Goal: Task Accomplishment & Management: Manage account settings

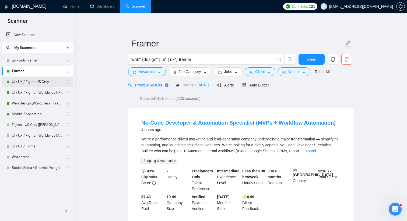
click at [31, 82] on link "UI / UX / Figma US Only" at bounding box center [37, 82] width 51 height 11
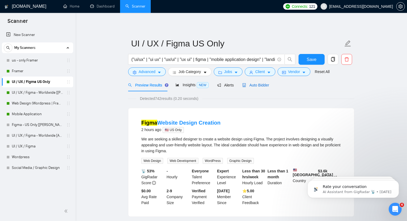
click at [255, 82] on div "Auto Bidder" at bounding box center [255, 85] width 27 height 6
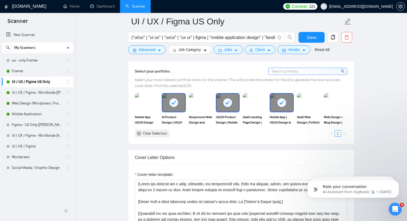
scroll to position [505, 0]
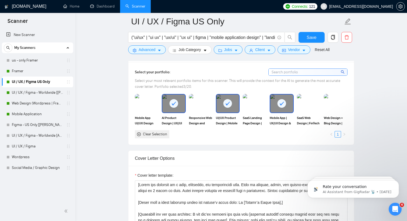
click at [278, 108] on icon at bounding box center [281, 103] width 9 height 9
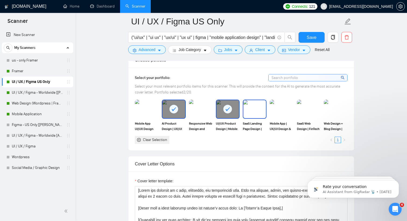
scroll to position [499, 0]
click at [233, 111] on div at bounding box center [227, 110] width 23 height 18
click at [167, 109] on div at bounding box center [173, 110] width 23 height 18
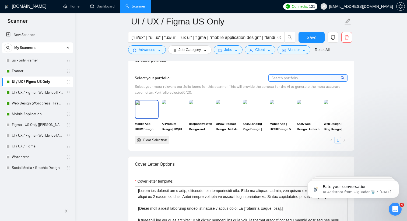
click at [143, 113] on img at bounding box center [146, 110] width 23 height 18
click at [171, 113] on img at bounding box center [173, 110] width 23 height 18
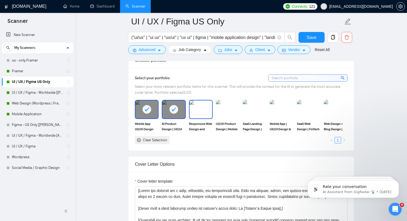
click at [197, 113] on img at bounding box center [200, 110] width 23 height 18
click at [231, 112] on img at bounding box center [227, 110] width 23 height 18
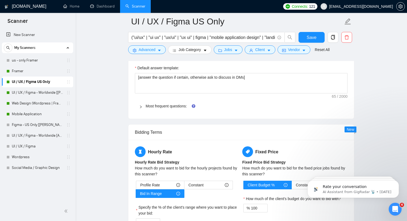
scroll to position [925, 0]
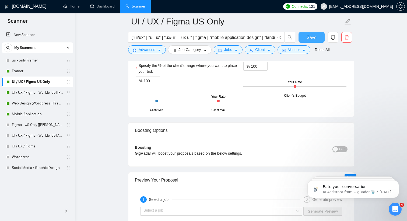
click at [318, 36] on button "Save" at bounding box center [311, 37] width 26 height 11
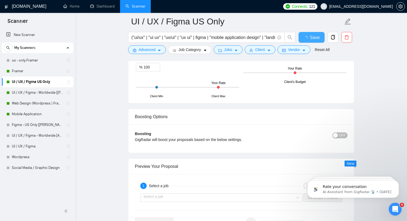
checkbox input "true"
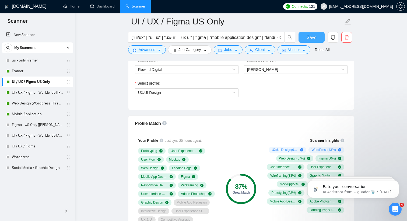
scroll to position [155, 0]
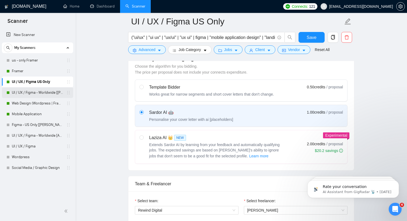
click at [37, 90] on link "UI / UX / Figma - Worldwide [[PERSON_NAME]]" at bounding box center [37, 92] width 51 height 11
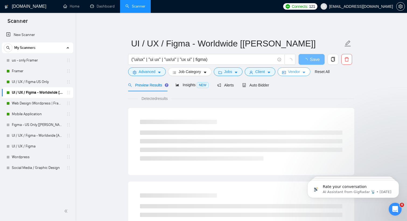
click at [296, 70] on span "Vendor" at bounding box center [294, 72] width 12 height 6
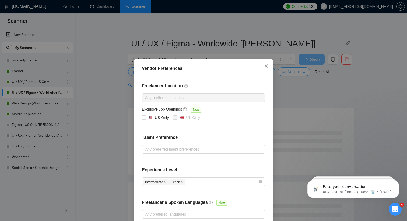
click at [296, 70] on div "Vendor Preferences Freelancer Location Any preffered locations Exclusive Job Op…" at bounding box center [203, 110] width 407 height 221
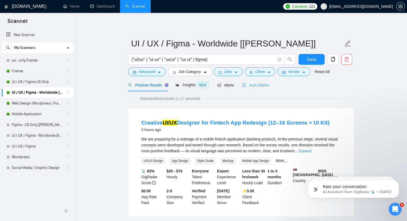
click at [268, 88] on div "Auto Bidder" at bounding box center [255, 85] width 27 height 13
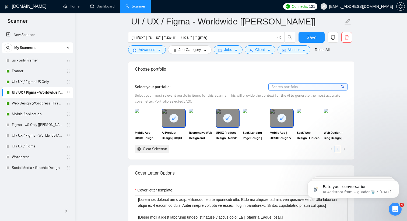
scroll to position [481, 0]
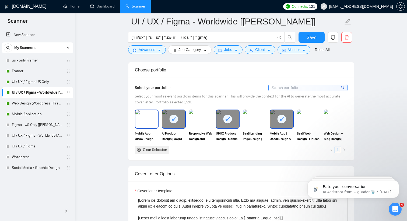
click at [140, 128] on img at bounding box center [146, 119] width 23 height 18
click at [283, 124] on icon at bounding box center [281, 119] width 9 height 9
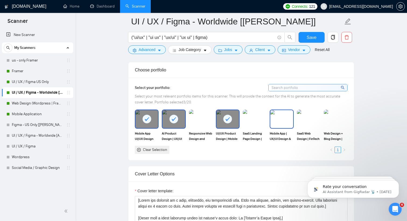
click at [284, 128] on img at bounding box center [281, 119] width 23 height 18
click at [205, 128] on img at bounding box center [200, 119] width 23 height 18
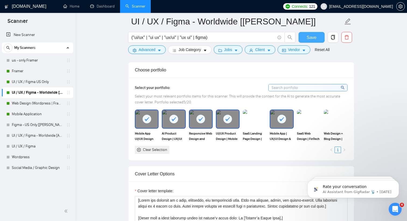
click at [320, 36] on button "Save" at bounding box center [311, 37] width 26 height 11
click at [43, 106] on link "Web Design (Wordpress | Framer)" at bounding box center [37, 103] width 51 height 11
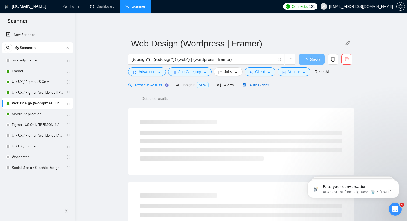
click at [259, 83] on span "Auto Bidder" at bounding box center [255, 85] width 27 height 4
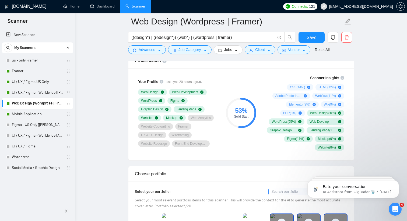
scroll to position [354, 0]
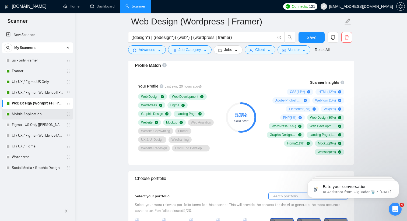
click at [44, 115] on link "Mobile Application" at bounding box center [37, 114] width 51 height 11
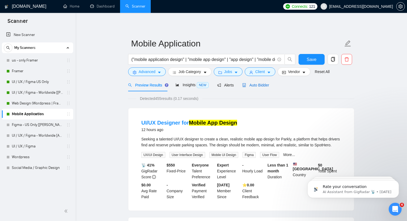
click at [255, 84] on span "Auto Bidder" at bounding box center [255, 85] width 27 height 4
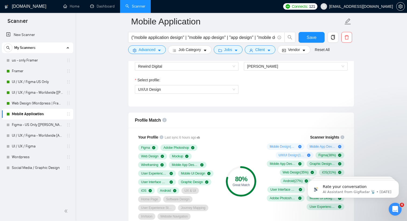
scroll to position [200, 0]
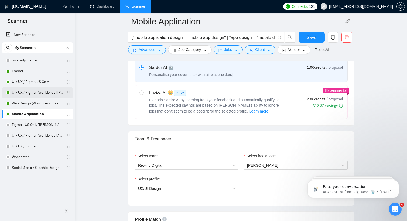
click at [27, 96] on link "UI / UX / Figma - Worldwide [[PERSON_NAME]]" at bounding box center [37, 92] width 51 height 11
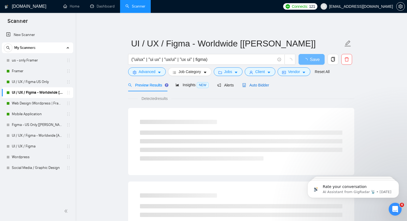
click at [258, 82] on div "Auto Bidder" at bounding box center [255, 85] width 27 height 6
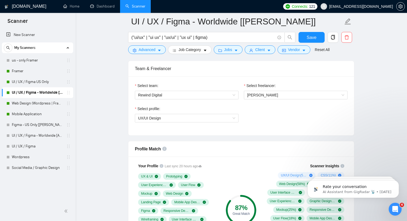
scroll to position [269, 0]
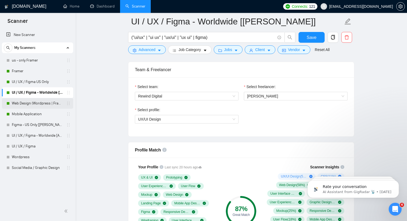
click at [36, 105] on link "Web Design (Wordpress | Framer)" at bounding box center [37, 103] width 51 height 11
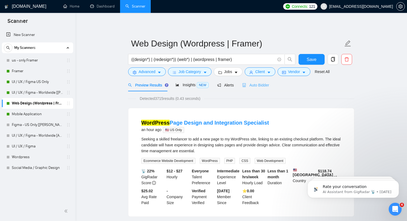
click at [262, 81] on div "Auto Bidder" at bounding box center [255, 85] width 27 height 13
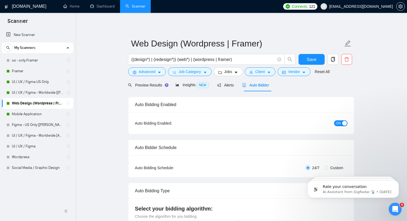
checkbox input "true"
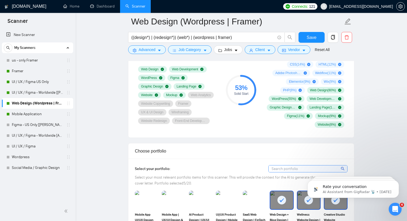
scroll to position [390, 0]
